Goal: Transaction & Acquisition: Purchase product/service

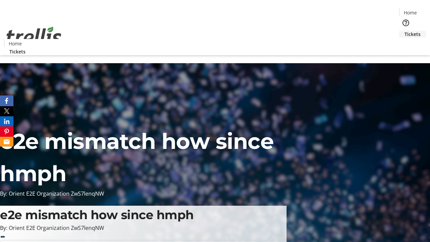
click at [405, 31] on span "Tickets" at bounding box center [413, 34] width 16 height 7
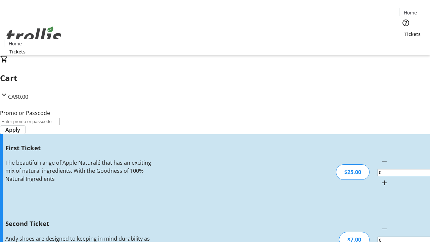
click at [381, 179] on mat-icon "Increment by one" at bounding box center [385, 183] width 8 height 8
type input "1"
type input "2"
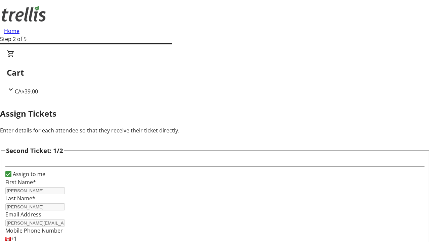
type input "[PERSON_NAME]"
type input "[EMAIL_ADDRESS][DOMAIN_NAME]"
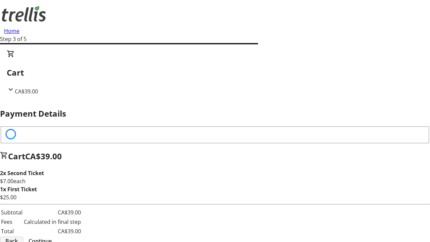
click at [18, 237] on span "Back" at bounding box center [11, 241] width 12 height 8
